Goal: Task Accomplishment & Management: Manage account settings

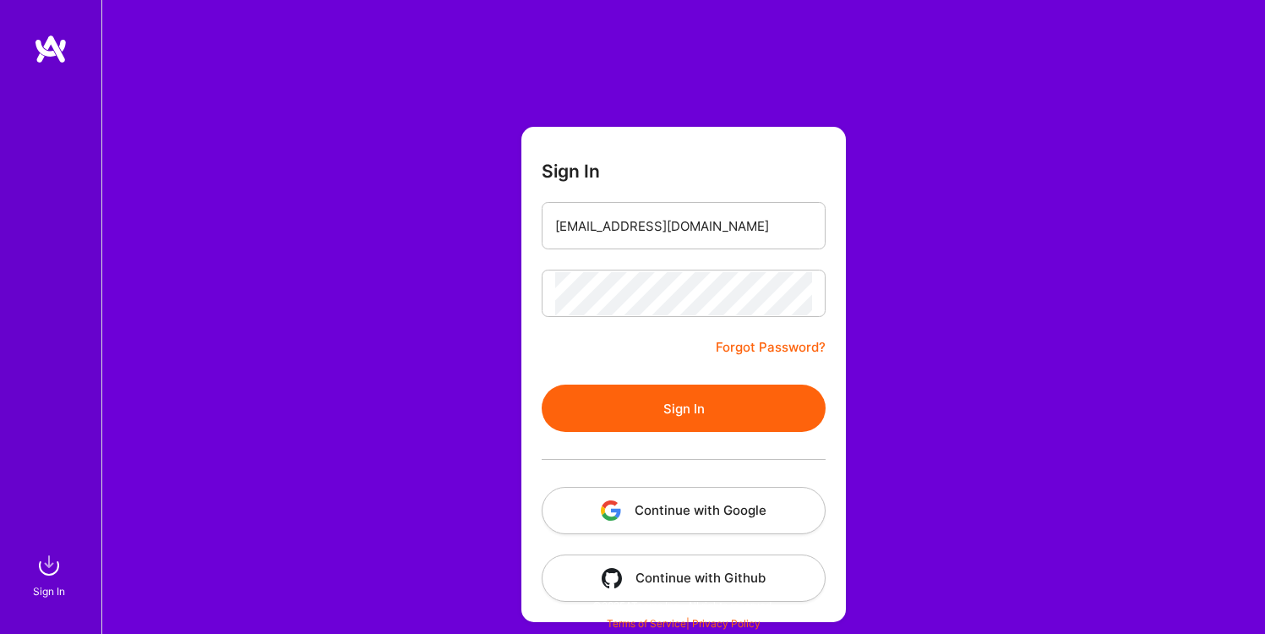
click at [632, 392] on button "Sign In" at bounding box center [684, 407] width 284 height 47
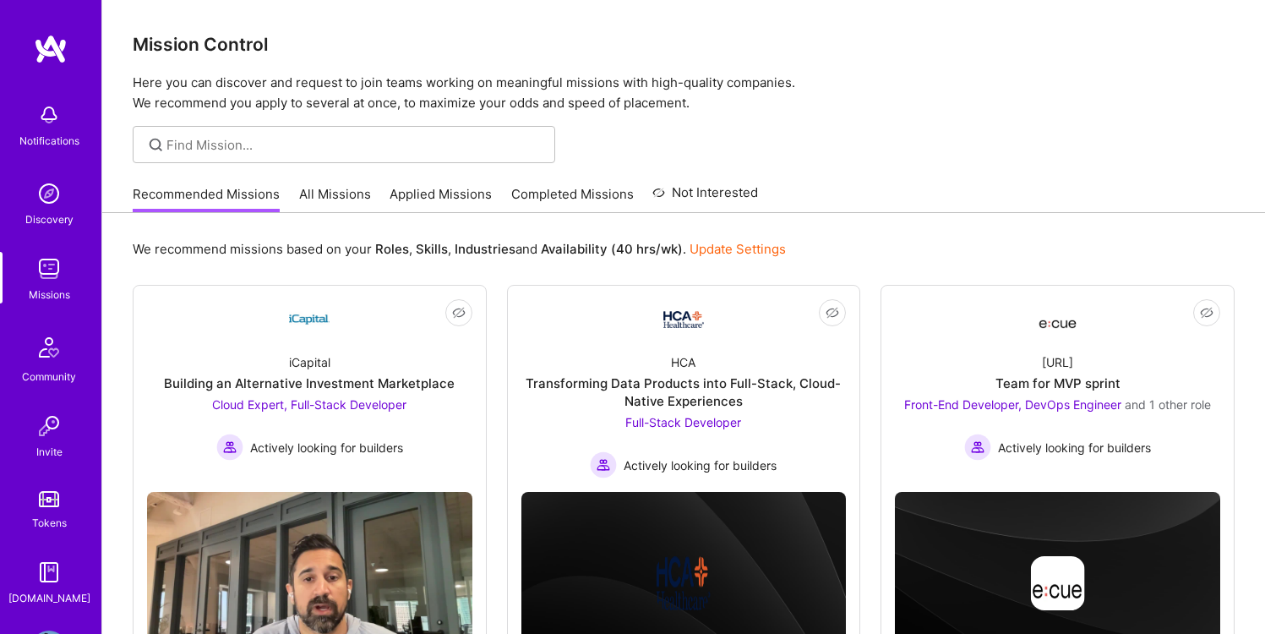
click at [479, 186] on link "Applied Missions" at bounding box center [441, 199] width 102 height 28
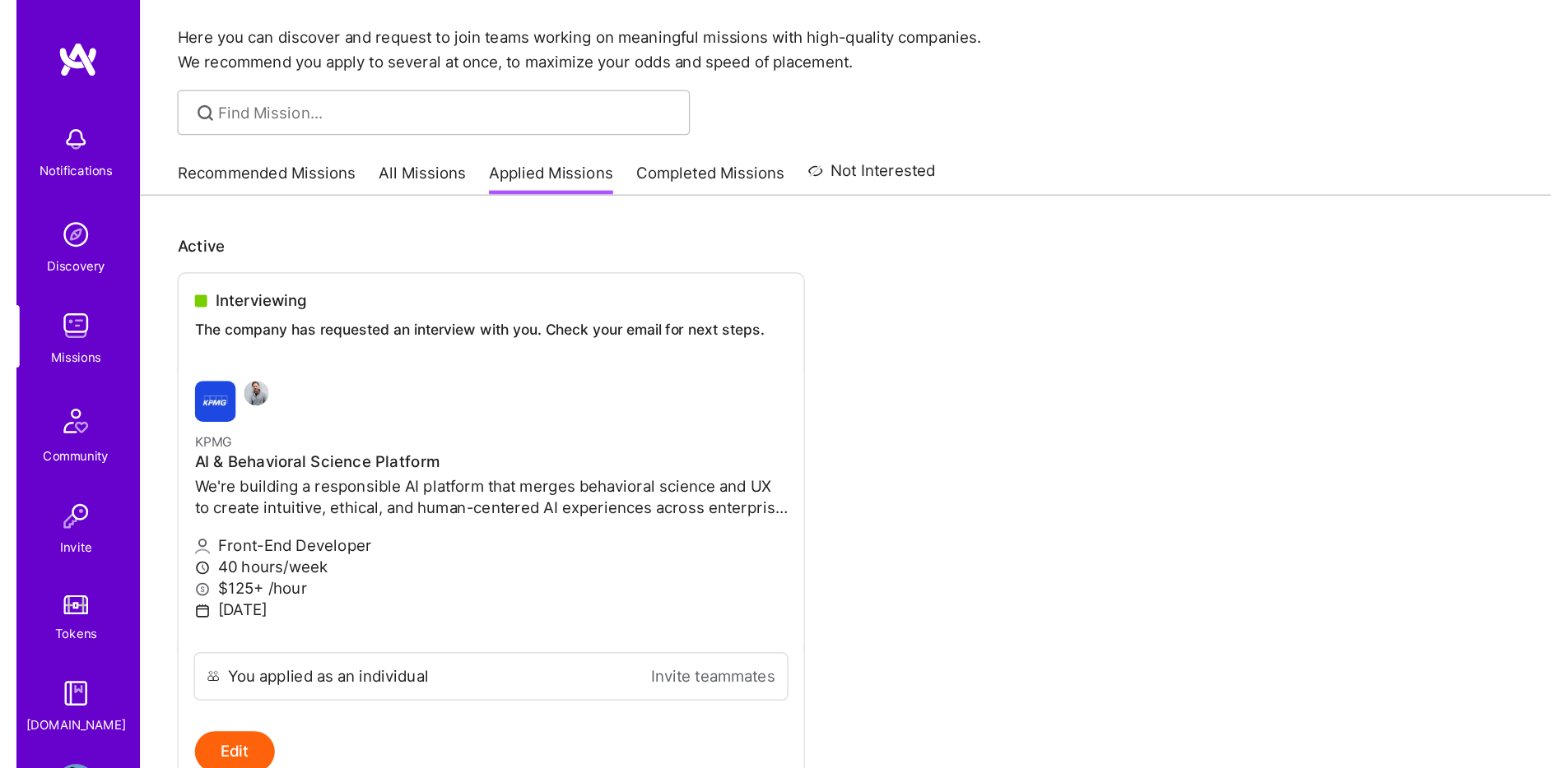
scroll to position [98, 0]
